Goal: Task Accomplishment & Management: Manage account settings

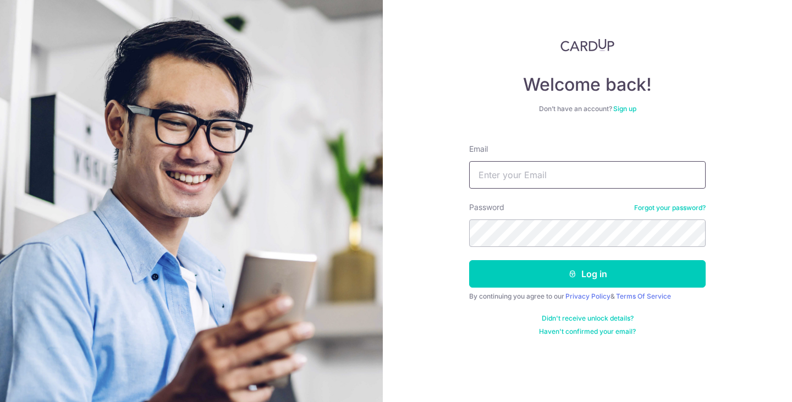
click at [544, 169] on input "Email" at bounding box center [587, 174] width 236 height 27
type input "[EMAIL_ADDRESS][DOMAIN_NAME]"
click at [469, 260] on button "Log in" at bounding box center [587, 273] width 236 height 27
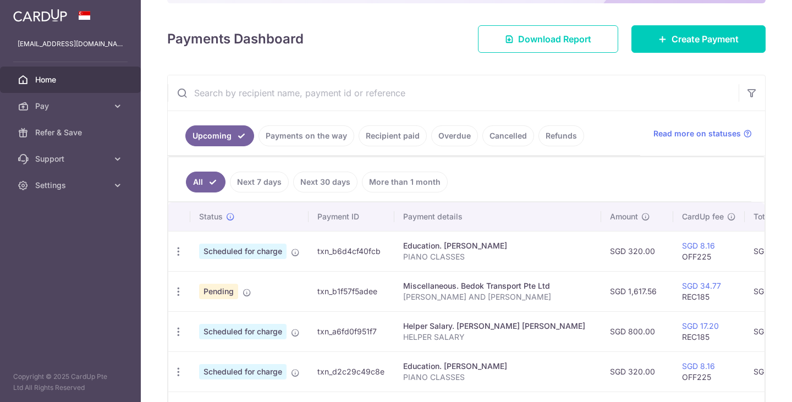
scroll to position [156, 0]
